Goal: Task Accomplishment & Management: Use online tool/utility

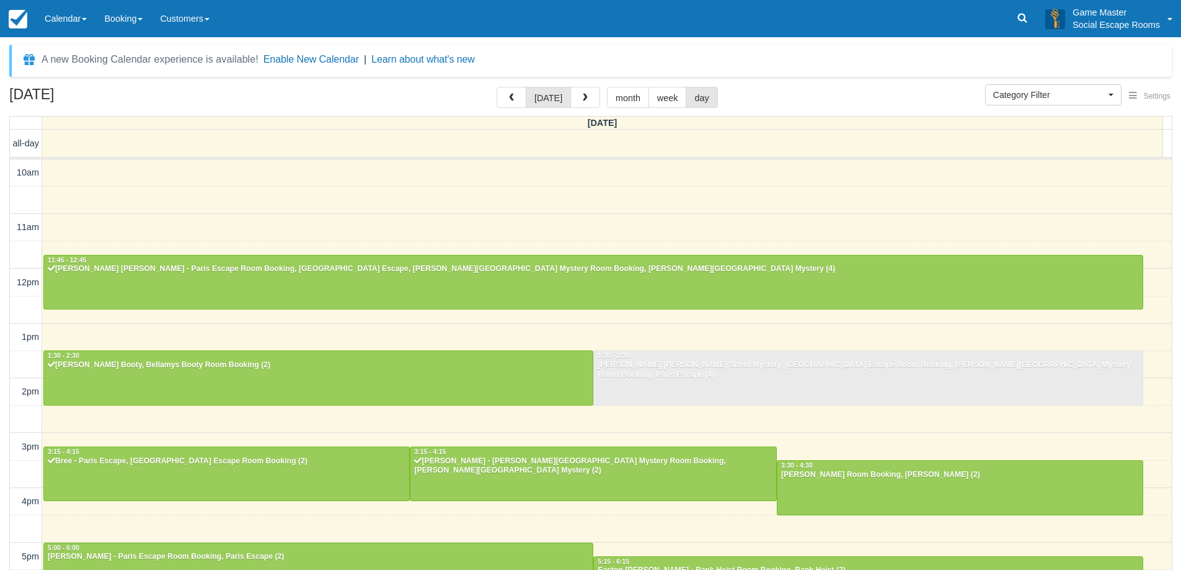
select select
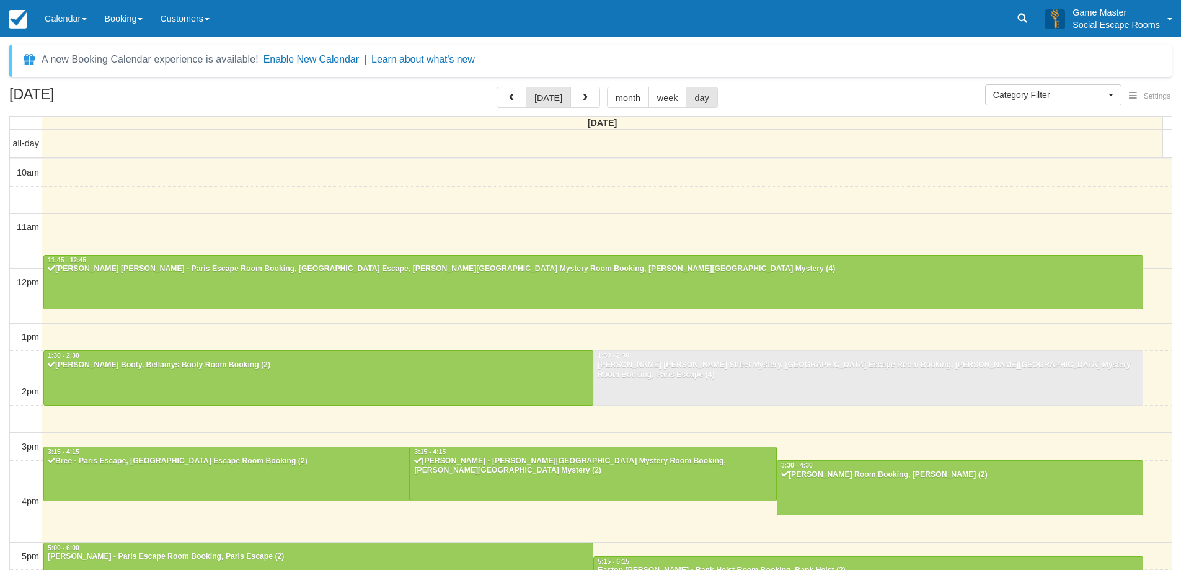
scroll to position [237, 0]
select select
